Goal: Task Accomplishment & Management: Manage account settings

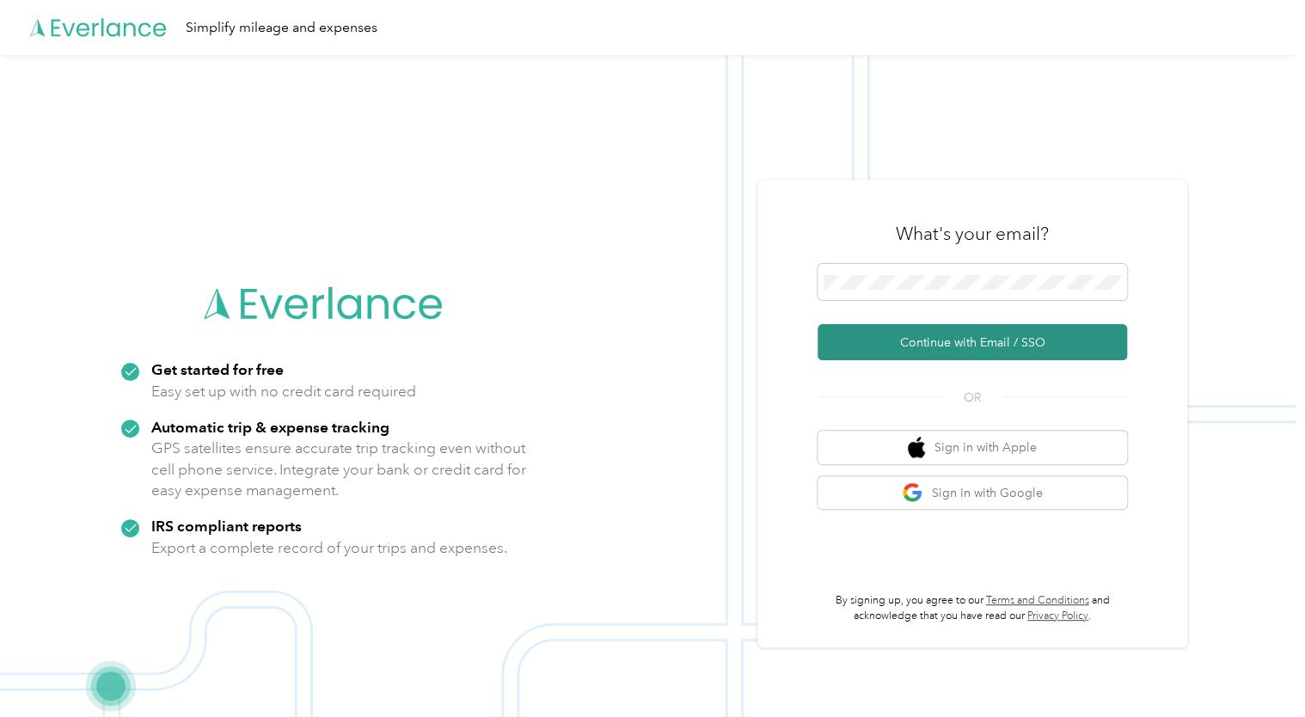
click at [952, 344] on button "Continue with Email / SSO" at bounding box center [972, 342] width 309 height 36
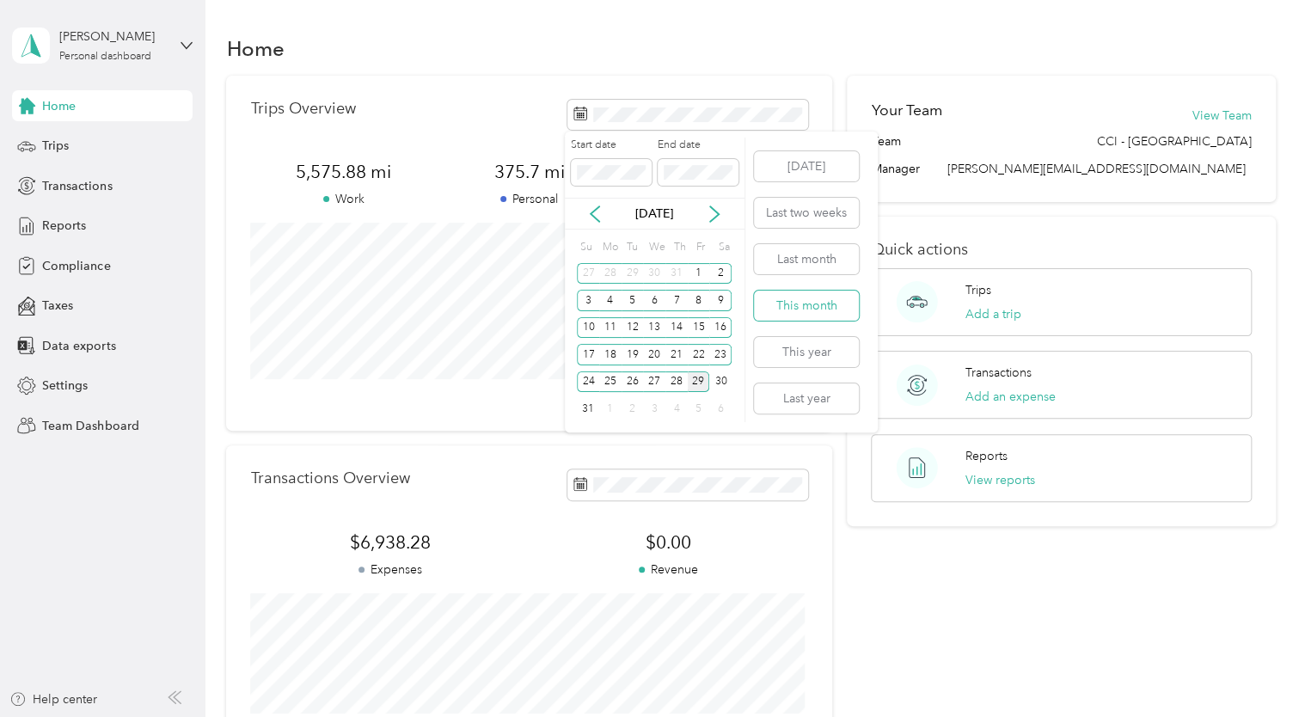
click at [812, 309] on button "This month" at bounding box center [806, 306] width 105 height 30
click at [818, 356] on button "This year" at bounding box center [806, 352] width 105 height 30
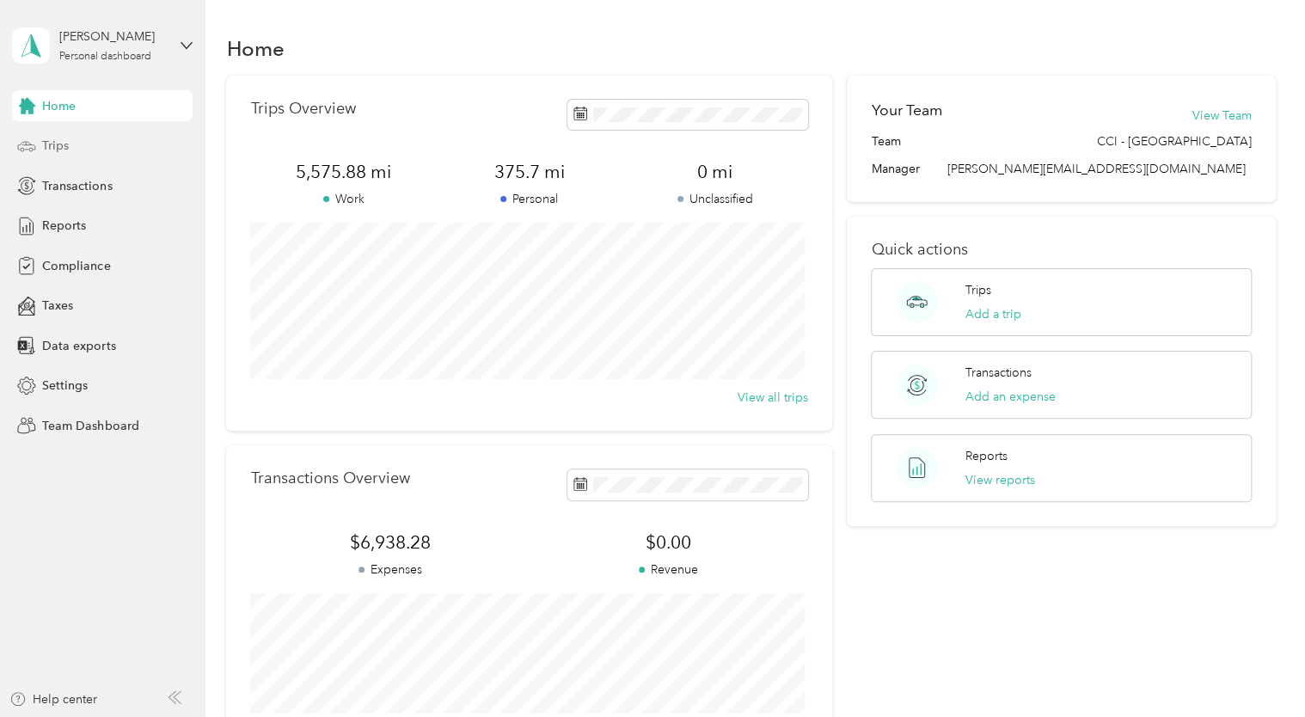
click at [65, 149] on span "Trips" at bounding box center [55, 146] width 27 height 18
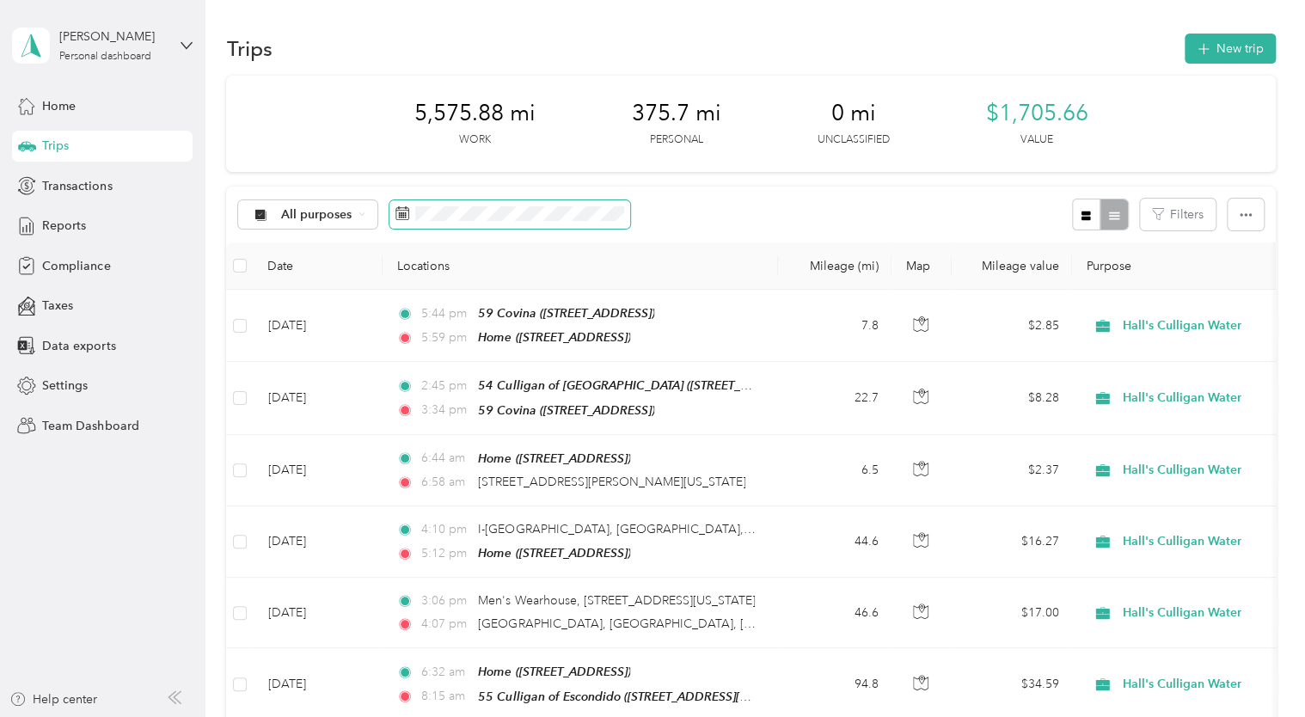
click at [517, 224] on span at bounding box center [509, 214] width 241 height 29
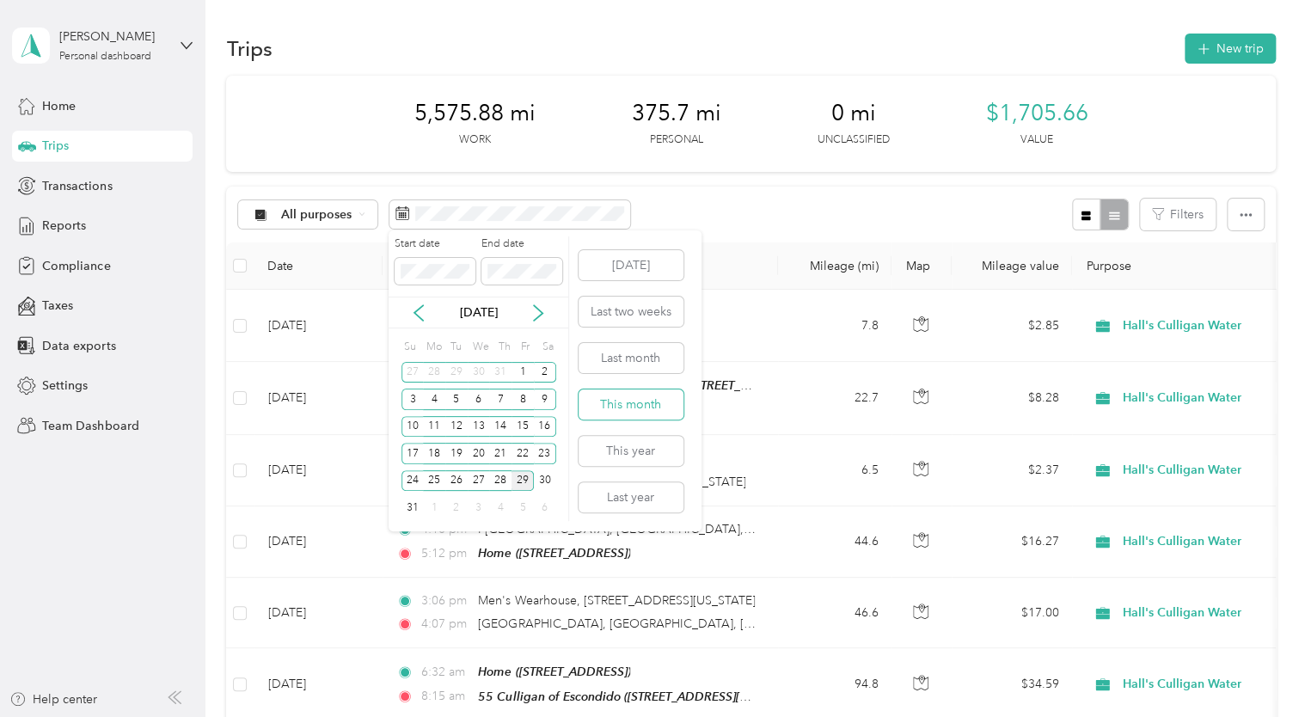
click at [640, 412] on button "This month" at bounding box center [631, 404] width 105 height 30
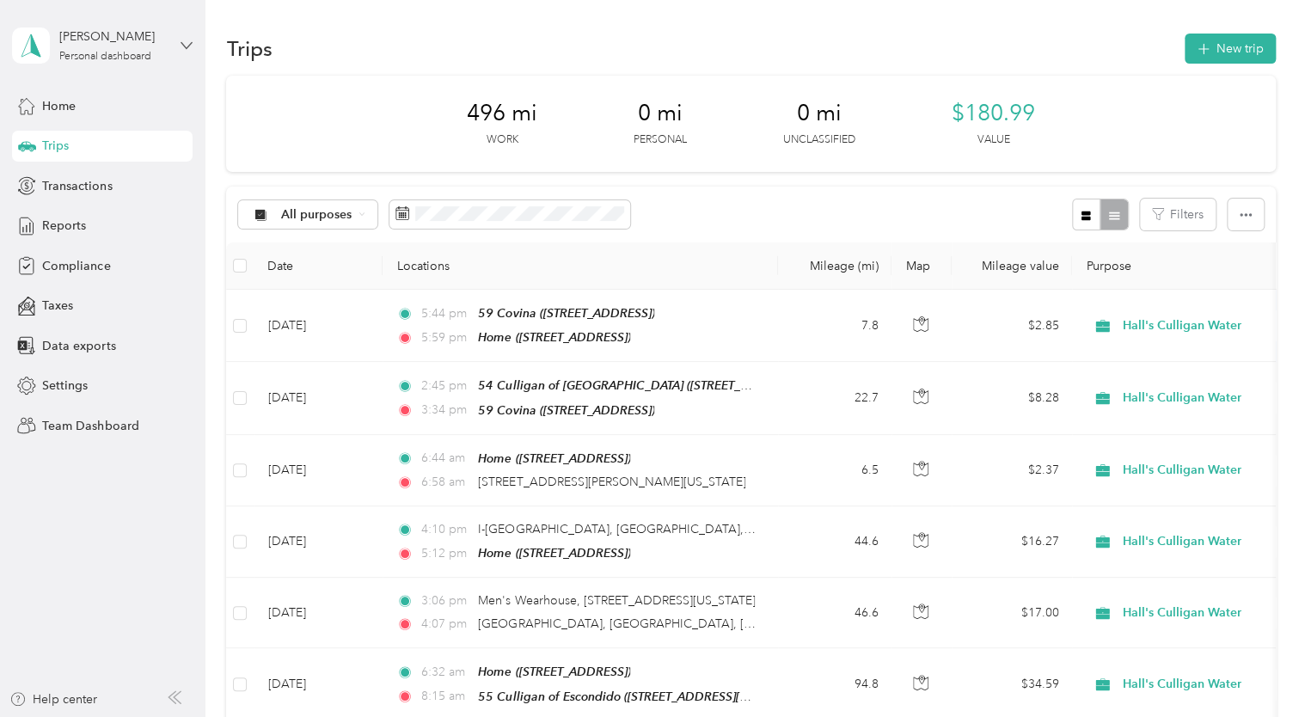
click at [186, 44] on icon at bounding box center [187, 46] width 12 height 12
click at [85, 147] on div "Team dashboard Personal dashboard Log out" at bounding box center [242, 180] width 435 height 108
